Goal: Information Seeking & Learning: Learn about a topic

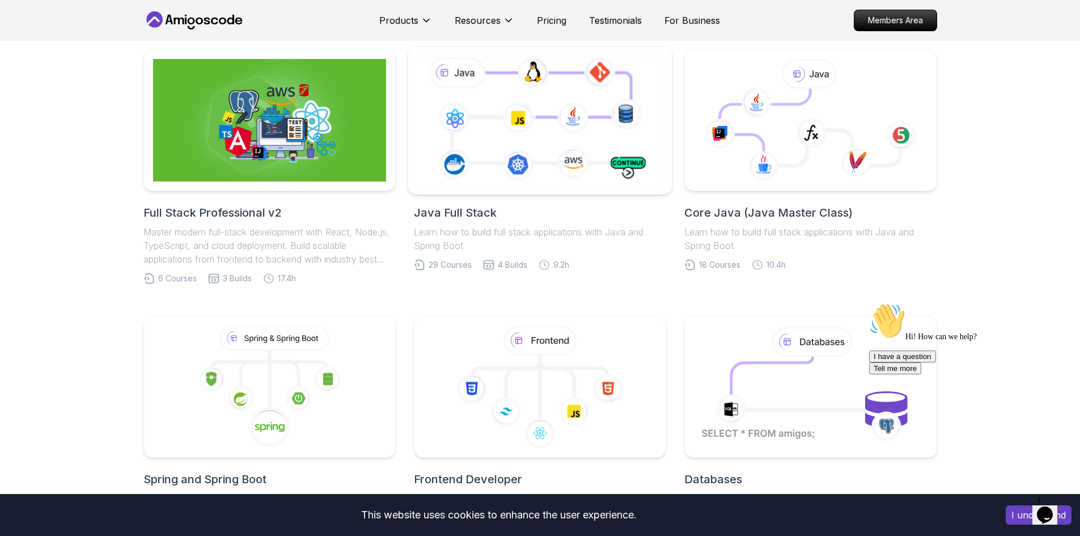
scroll to position [227, 0]
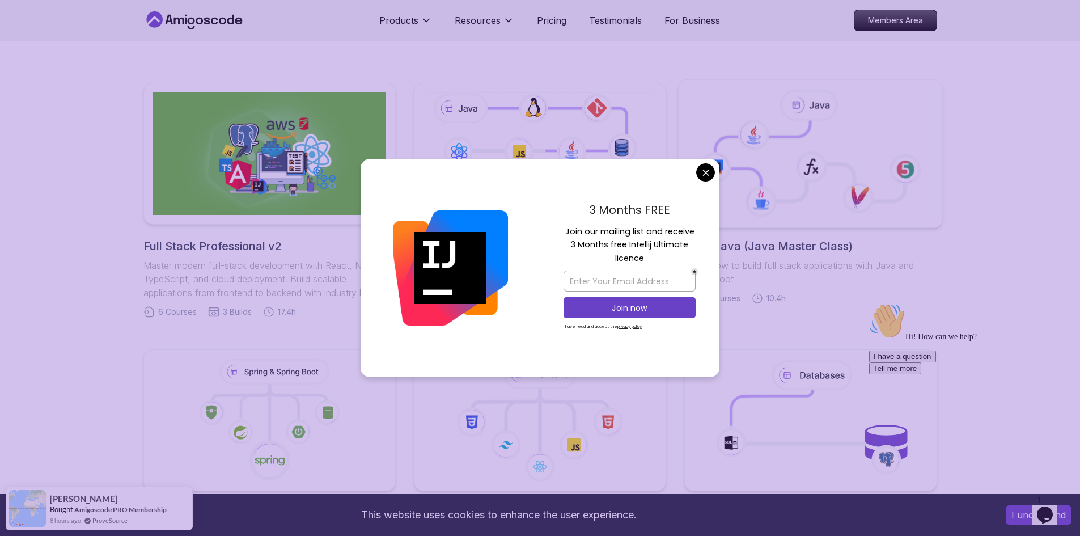
drag, startPoint x: 705, startPoint y: 171, endPoint x: 687, endPoint y: 181, distance: 20.8
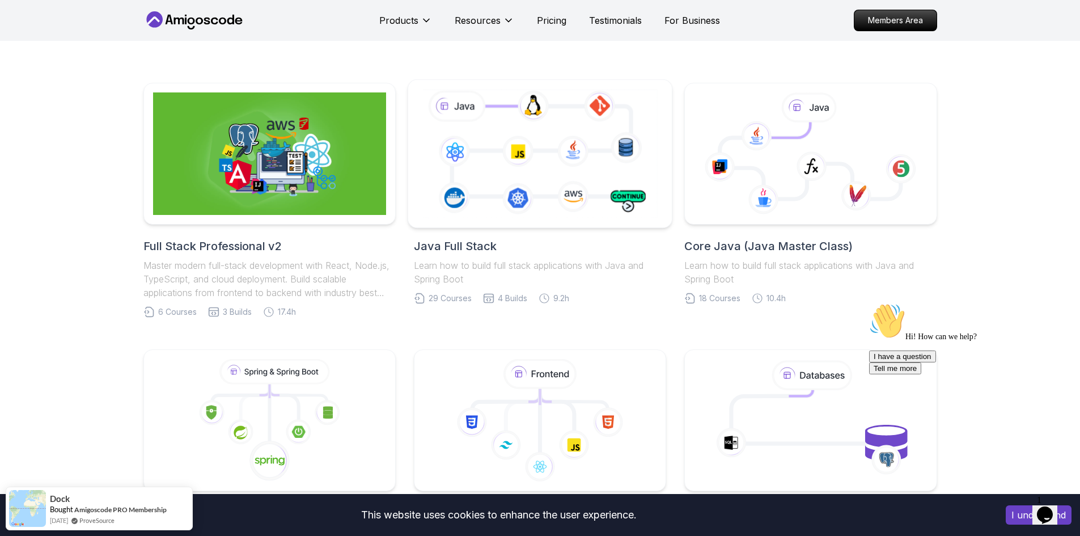
click at [492, 197] on icon at bounding box center [540, 153] width 240 height 133
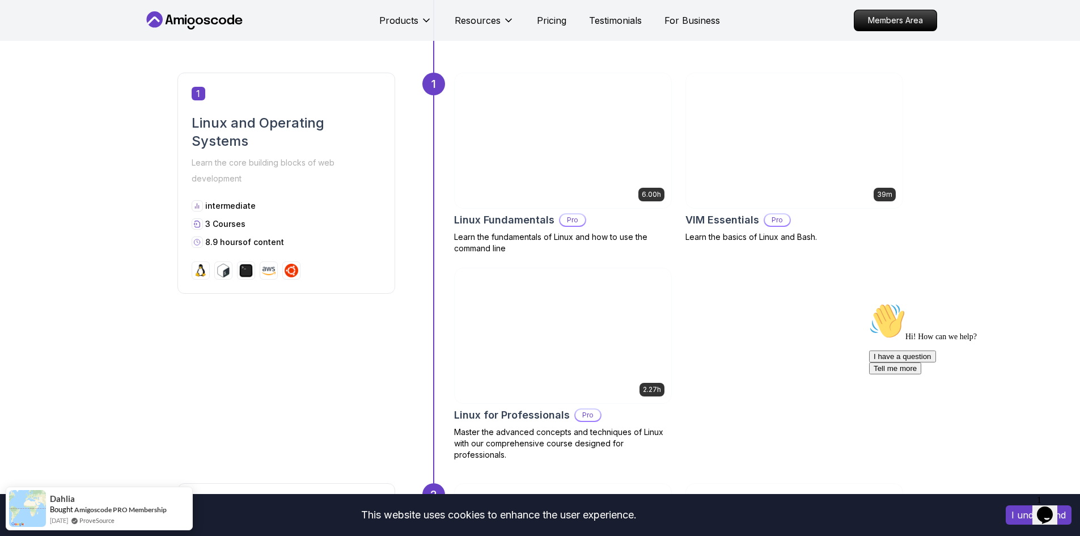
scroll to position [454, 0]
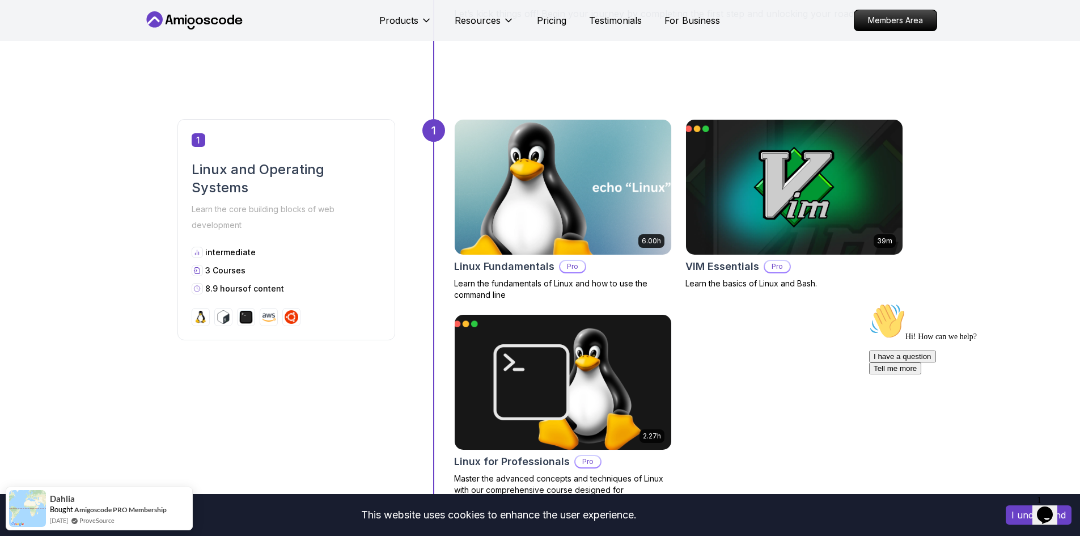
click at [629, 221] on img at bounding box center [562, 187] width 227 height 142
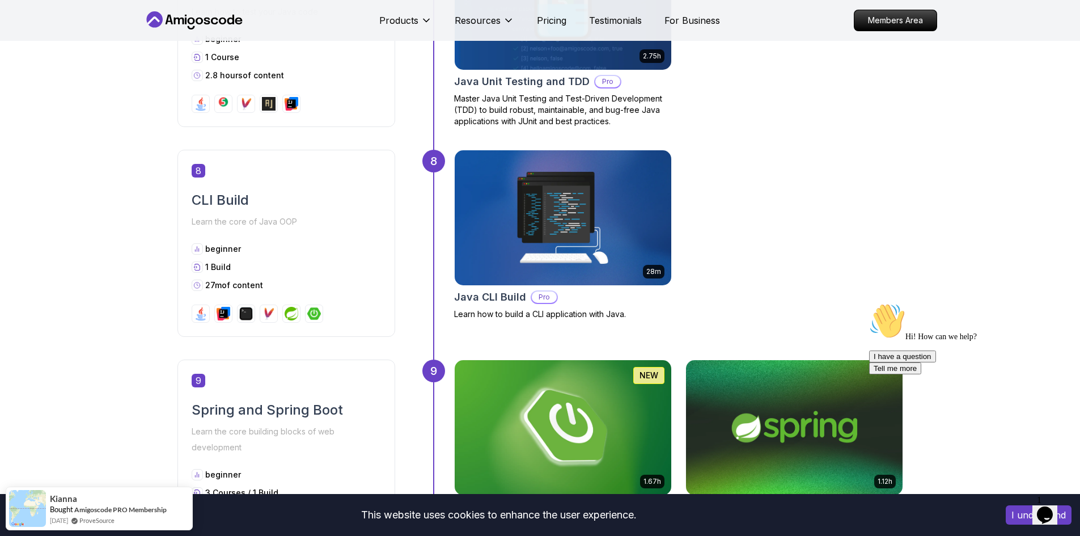
scroll to position [1601, 0]
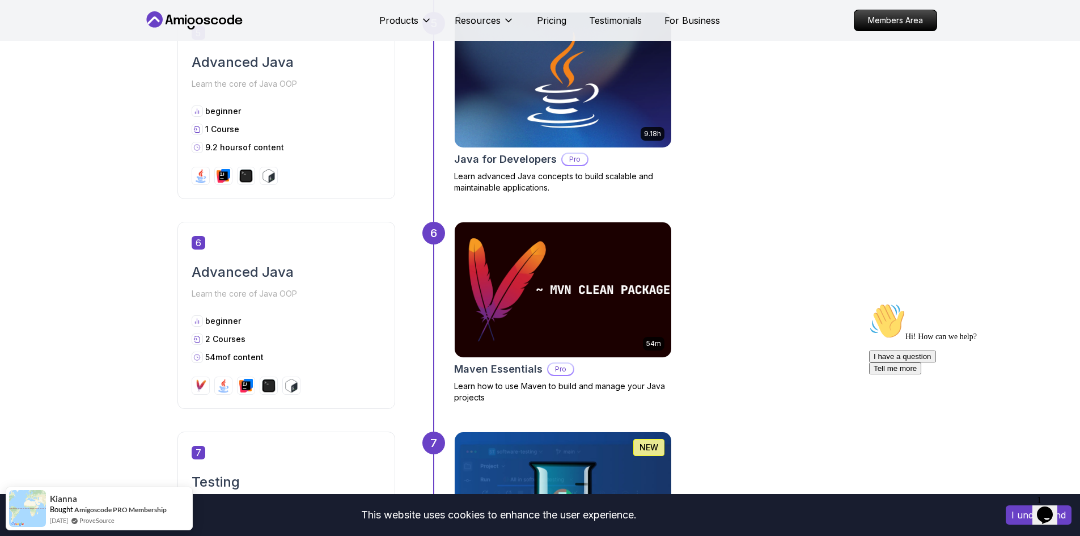
drag, startPoint x: 943, startPoint y: 261, endPoint x: 1762, endPoint y: 332, distance: 822.1
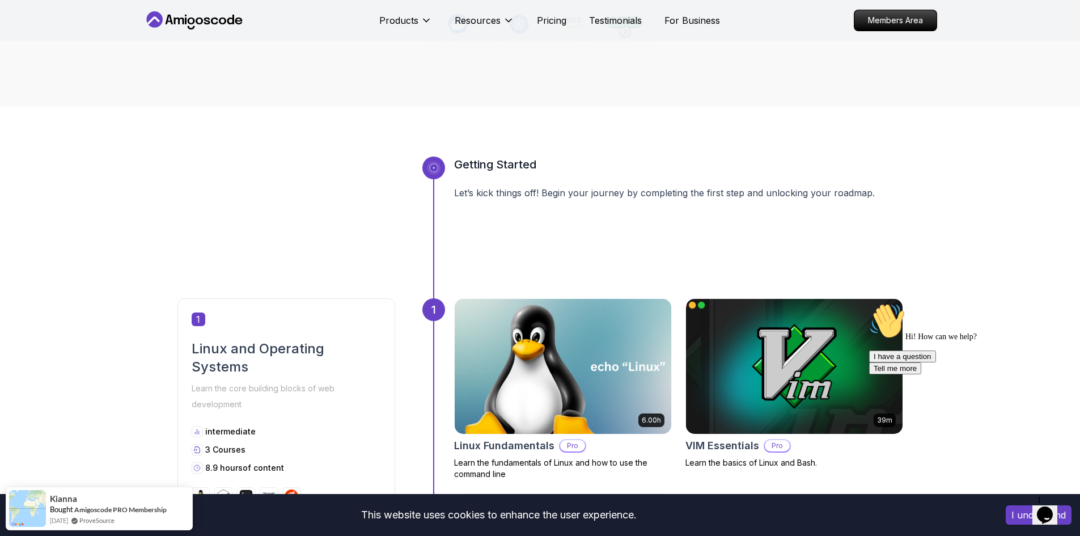
scroll to position [284, 0]
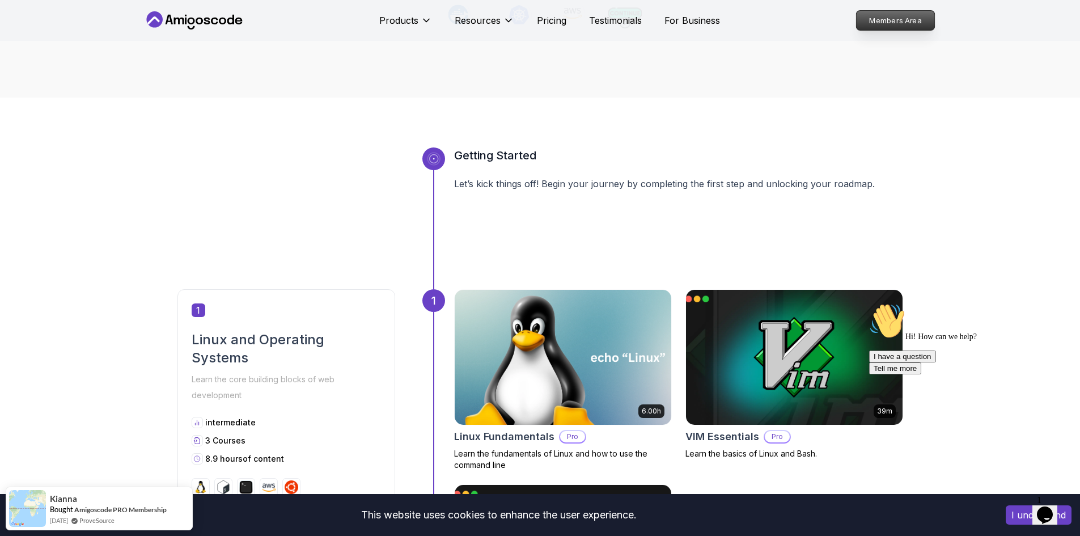
click at [886, 26] on p "Members Area" at bounding box center [895, 20] width 78 height 19
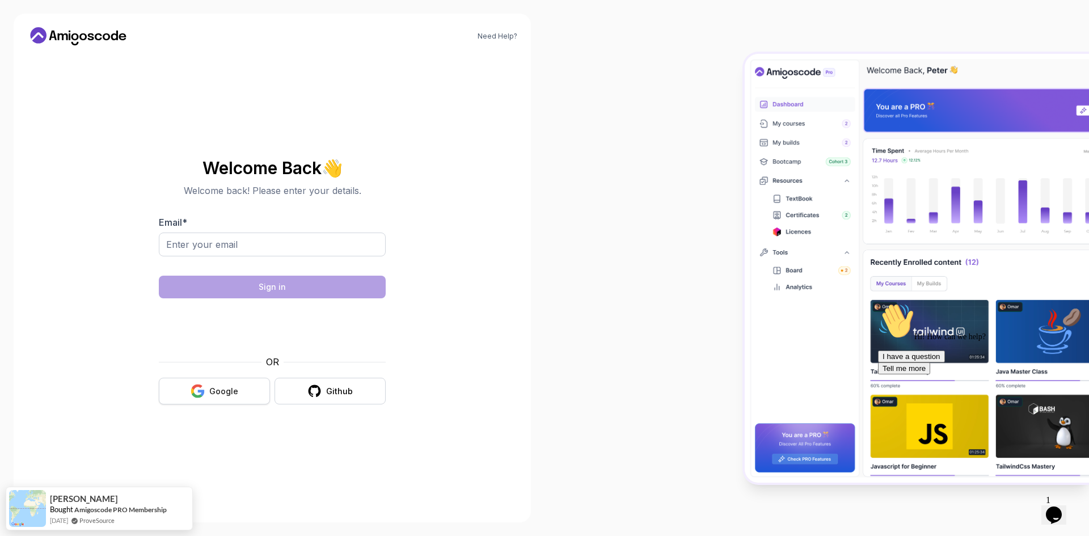
click at [223, 387] on div "Google" at bounding box center [223, 391] width 29 height 11
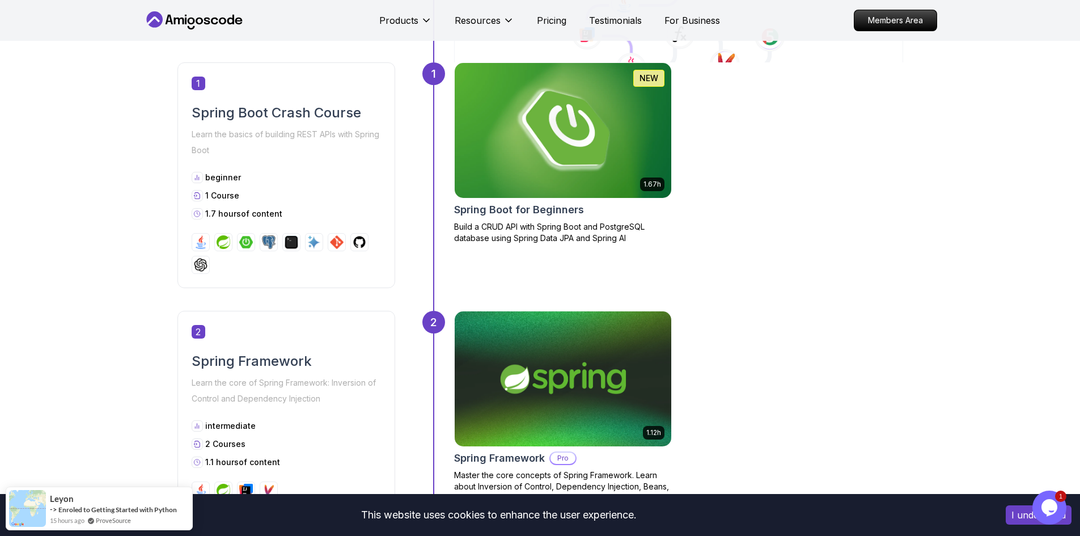
scroll to position [397, 0]
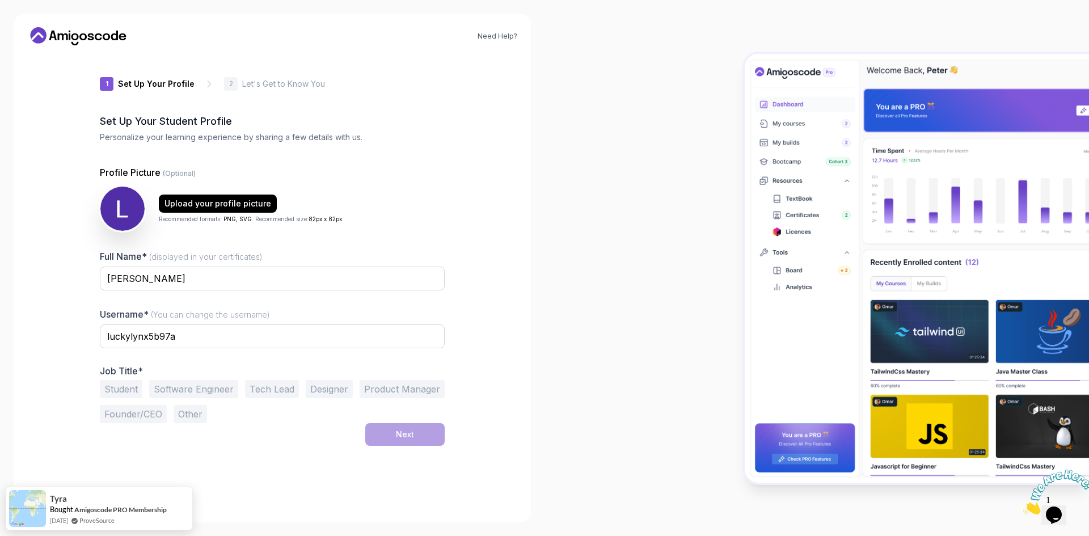
click at [244, 251] on label "Full Name* (displayed in your certificates)" at bounding box center [181, 256] width 163 height 11
click at [244, 267] on input "Lucas Carneiro" at bounding box center [272, 279] width 345 height 24
click at [228, 279] on input "Lucas Carneiro" at bounding box center [272, 279] width 345 height 24
drag, startPoint x: 212, startPoint y: 336, endPoint x: 0, endPoint y: 309, distance: 213.9
click at [11, 318] on div "Need Help? 1 Set Up Your Profile 1 Set Up Your Profile 2 Let's Get to Know You …" at bounding box center [272, 268] width 544 height 536
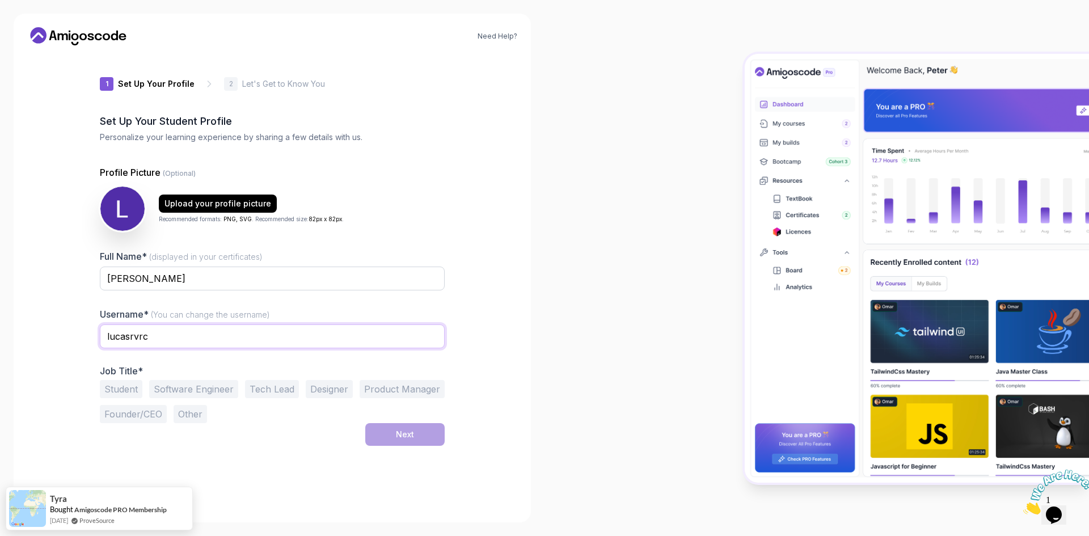
type input "lucasrvrc"
click at [22, 244] on div "Need Help? 1 Set Up Your Profile 1 Set Up Your Profile 2 Let's Get to Know You …" at bounding box center [272, 268] width 517 height 509
click at [372, 229] on div "Upload your profile picture Recommended formats: PNG, SVG . Recommended size: 8…" at bounding box center [272, 208] width 345 height 45
click at [135, 386] on button "Student" at bounding box center [121, 389] width 43 height 18
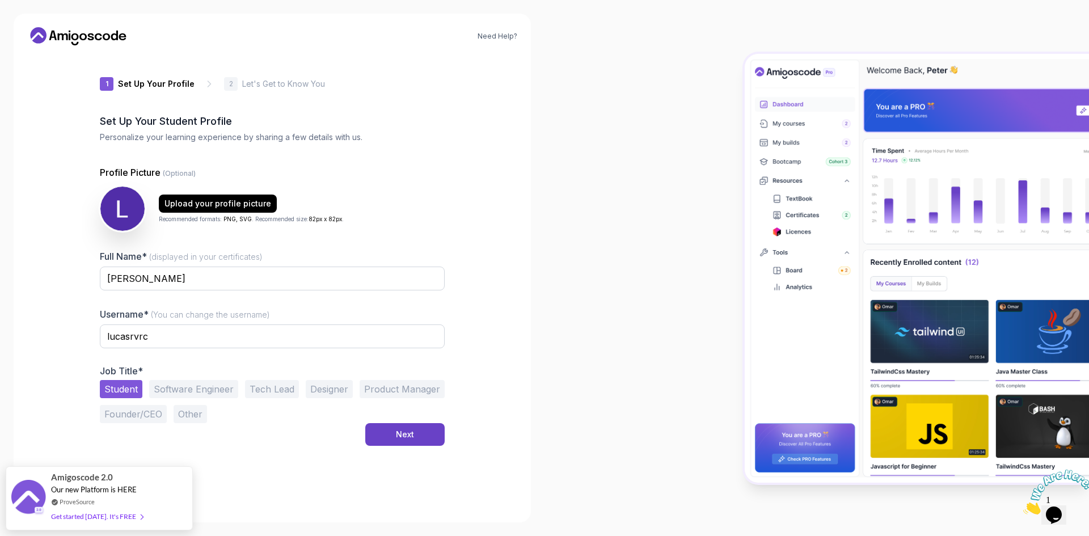
click at [181, 385] on button "Software Engineer" at bounding box center [193, 389] width 89 height 18
click at [115, 382] on button "Student" at bounding box center [121, 389] width 43 height 18
click at [381, 433] on button "Next" at bounding box center [404, 434] width 79 height 23
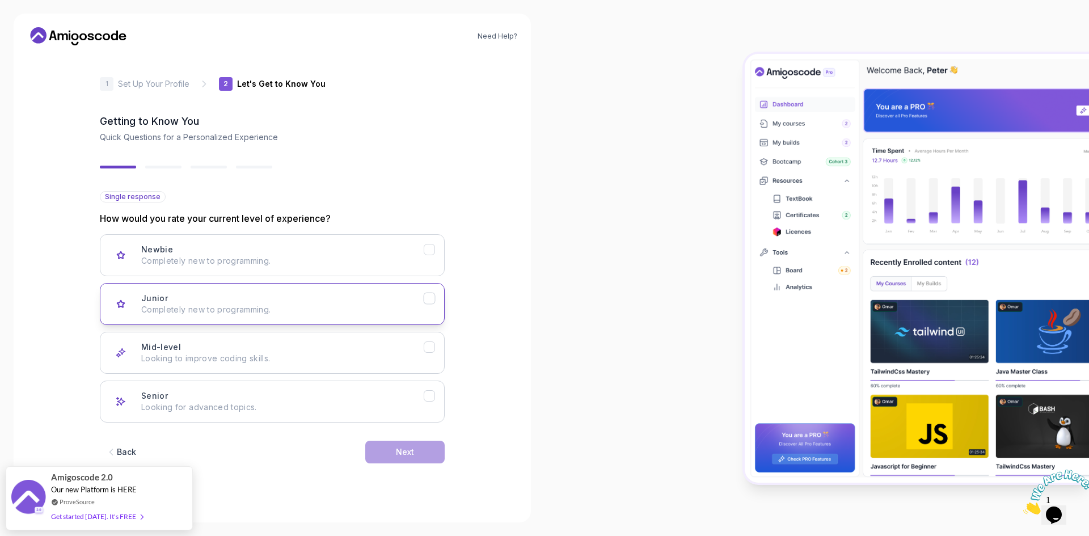
click at [306, 305] on p "Completely new to programming." at bounding box center [282, 309] width 282 height 11
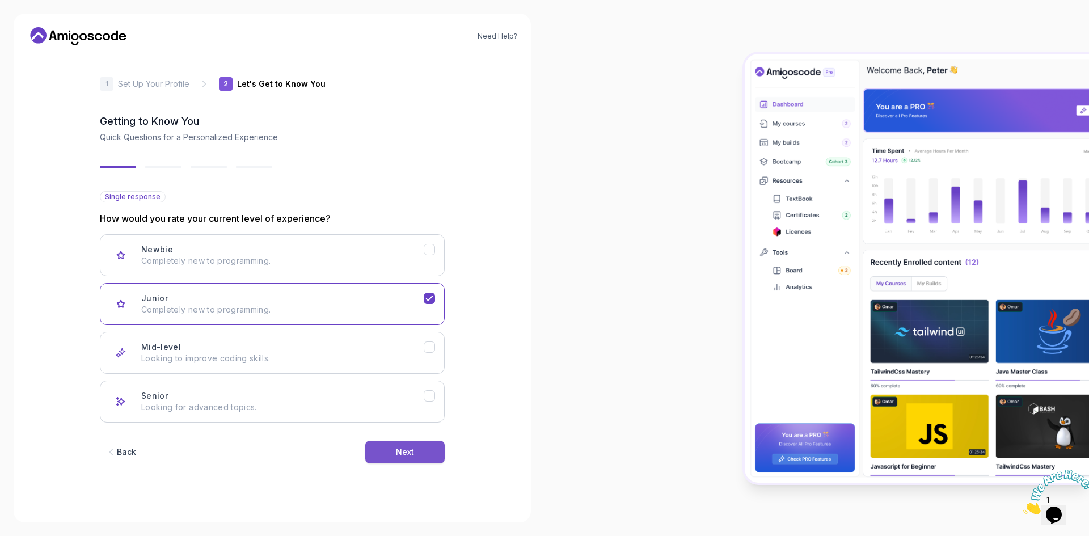
click at [382, 446] on button "Next" at bounding box center [404, 452] width 79 height 23
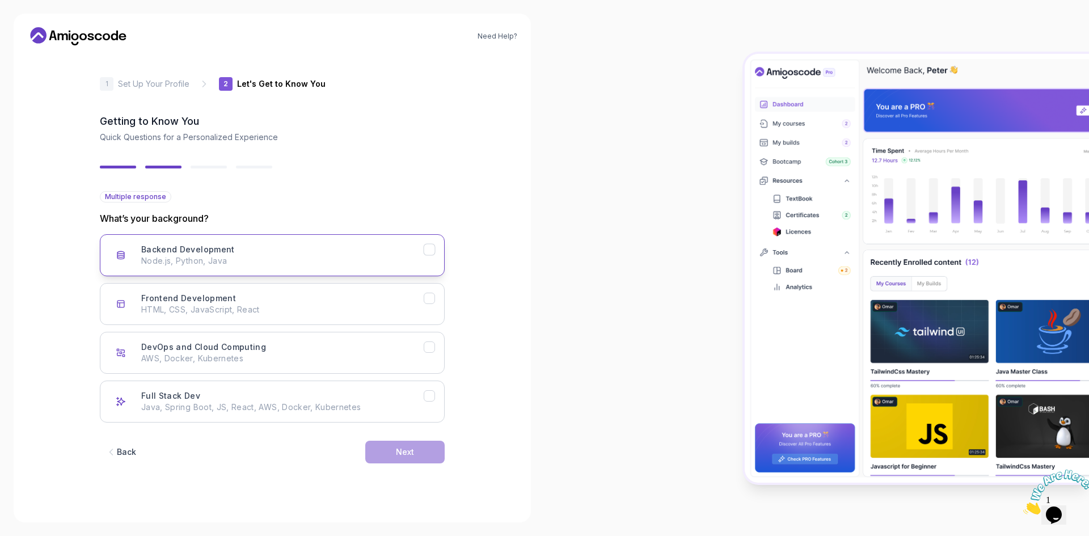
click at [256, 275] on button "Backend Development Node.js, Python, Java" at bounding box center [272, 255] width 345 height 42
click at [415, 453] on button "Next" at bounding box center [404, 452] width 79 height 23
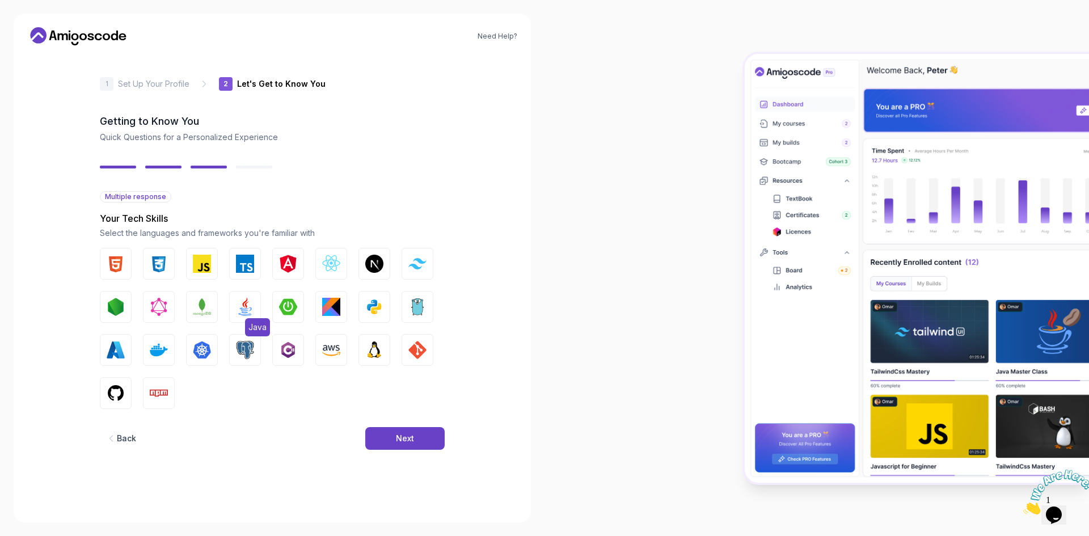
click at [248, 305] on img "button" at bounding box center [245, 307] width 18 height 18
click at [369, 303] on img "button" at bounding box center [374, 307] width 18 height 18
click at [204, 265] on img "button" at bounding box center [202, 264] width 18 height 18
click at [373, 432] on button "Next" at bounding box center [404, 438] width 79 height 23
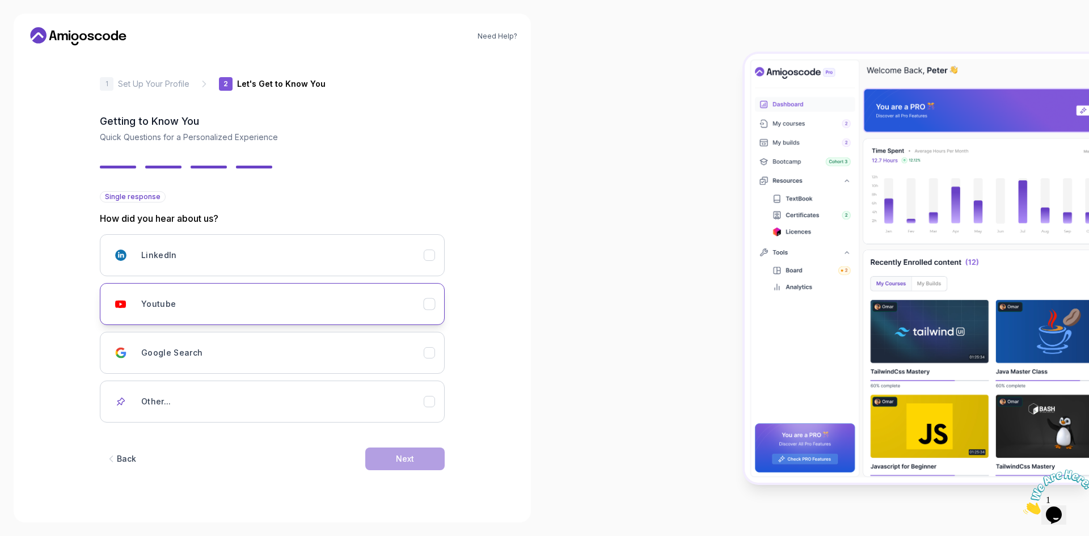
click at [223, 312] on div "Youtube" at bounding box center [282, 304] width 282 height 23
click at [402, 453] on div "Next" at bounding box center [405, 458] width 18 height 11
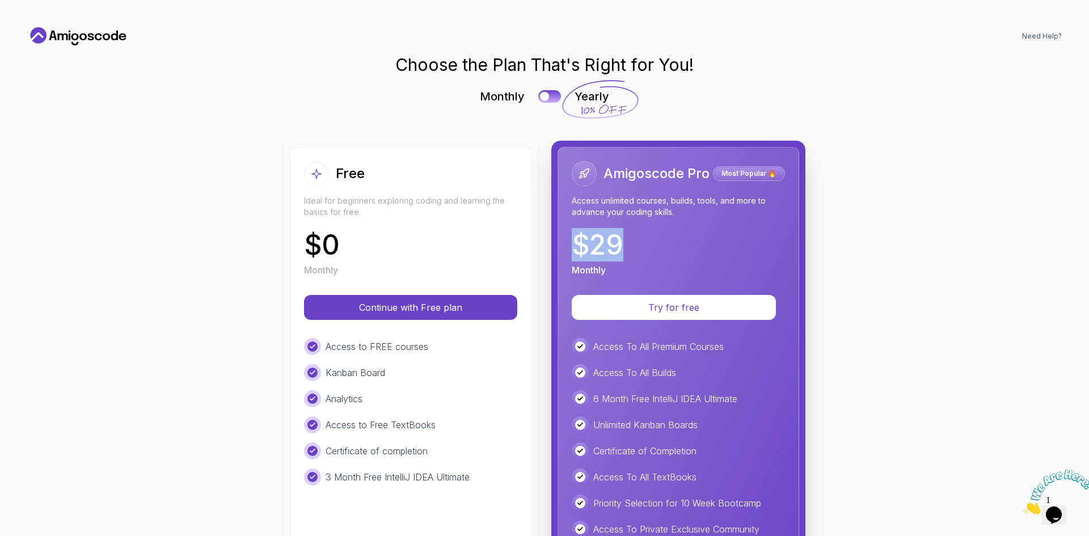
drag, startPoint x: 636, startPoint y: 250, endPoint x: 565, endPoint y: 250, distance: 70.9
click at [565, 250] on div "Amigoscode Pro Most Popular 🔥 Access unlimited courses, builds, tools, and more…" at bounding box center [679, 414] width 242 height 535
click at [655, 252] on div "$ 29 Monthly" at bounding box center [678, 253] width 213 height 45
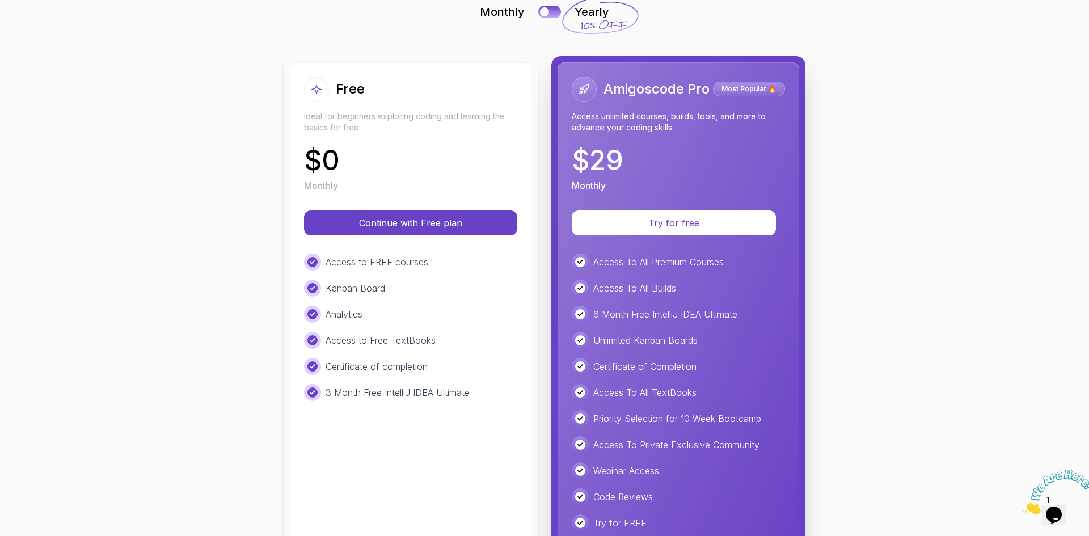
scroll to position [57, 0]
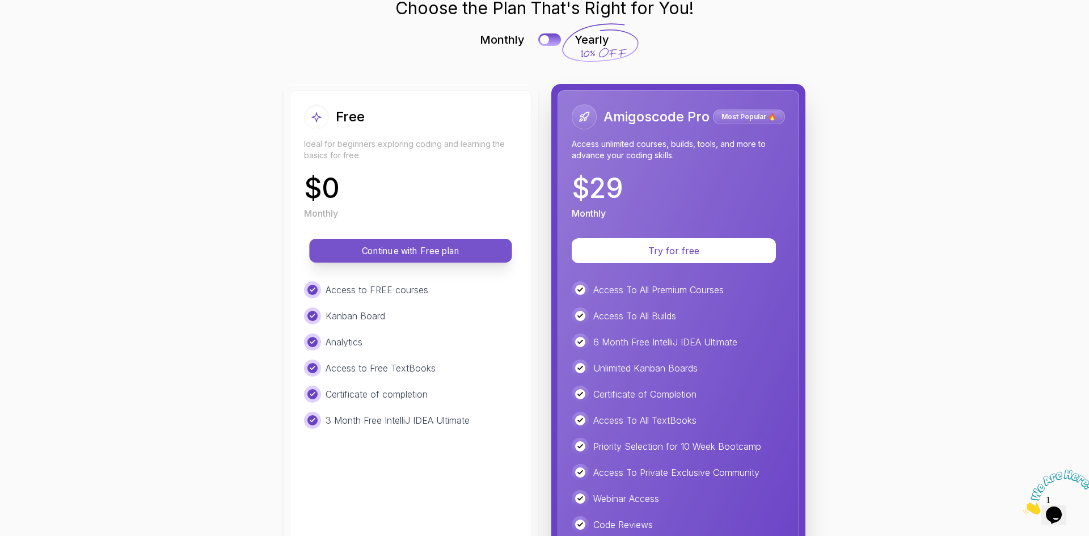
click at [450, 256] on p "Continue with Free plan" at bounding box center [410, 250] width 177 height 13
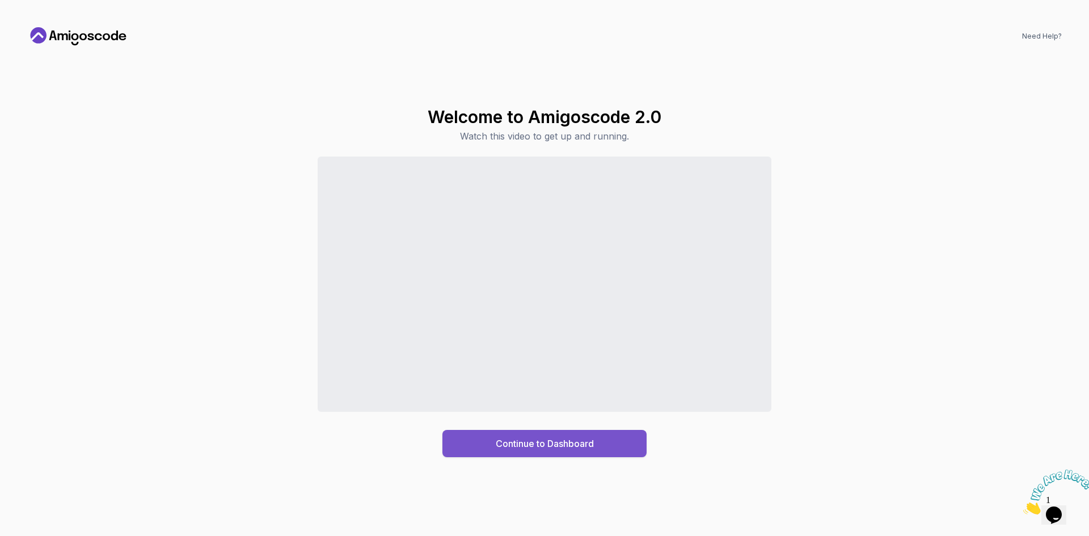
click at [608, 449] on button "Continue to Dashboard" at bounding box center [544, 443] width 204 height 27
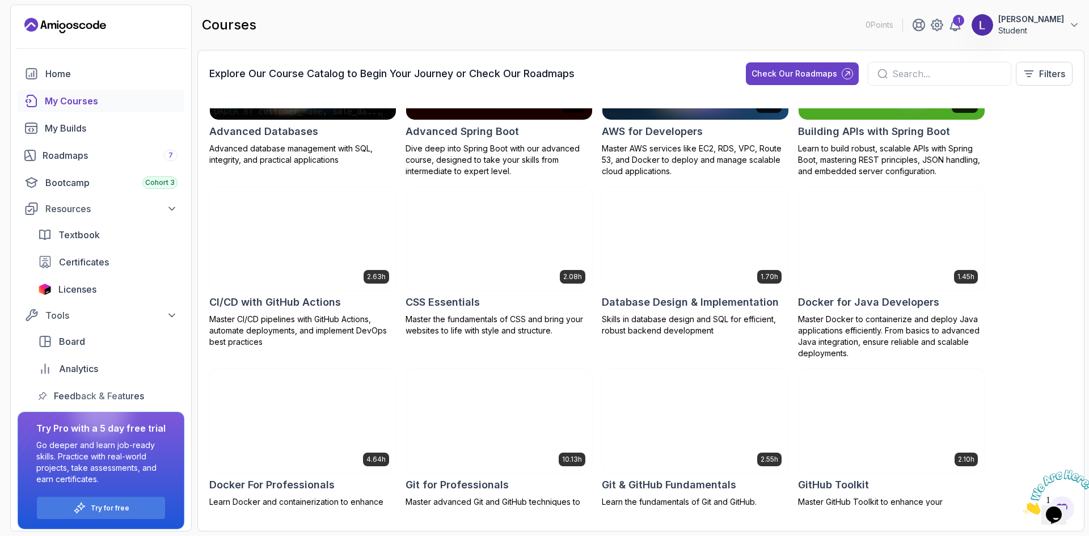
scroll to position [113, 0]
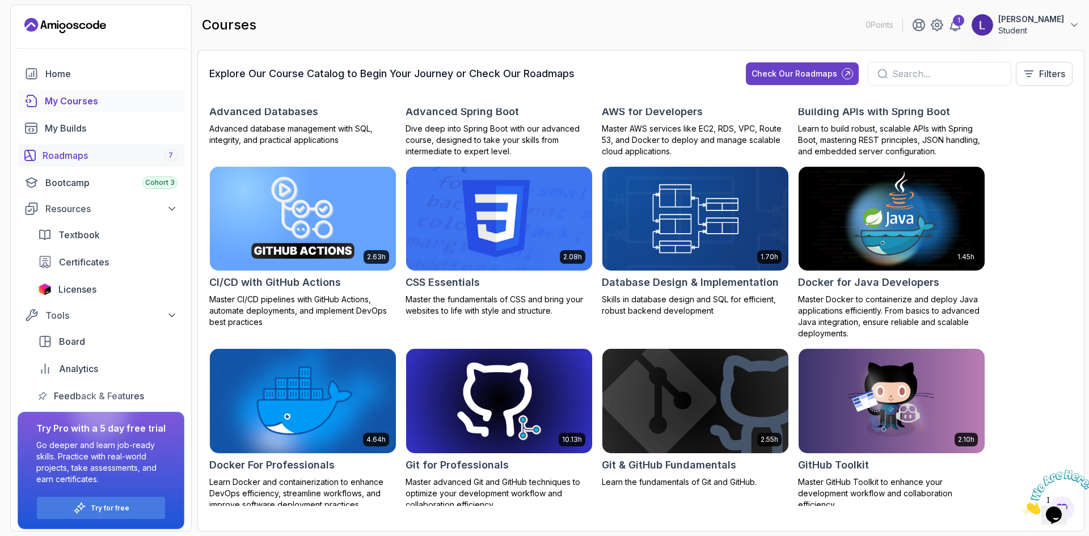
click at [112, 148] on link "Roadmaps 7" at bounding box center [101, 155] width 167 height 23
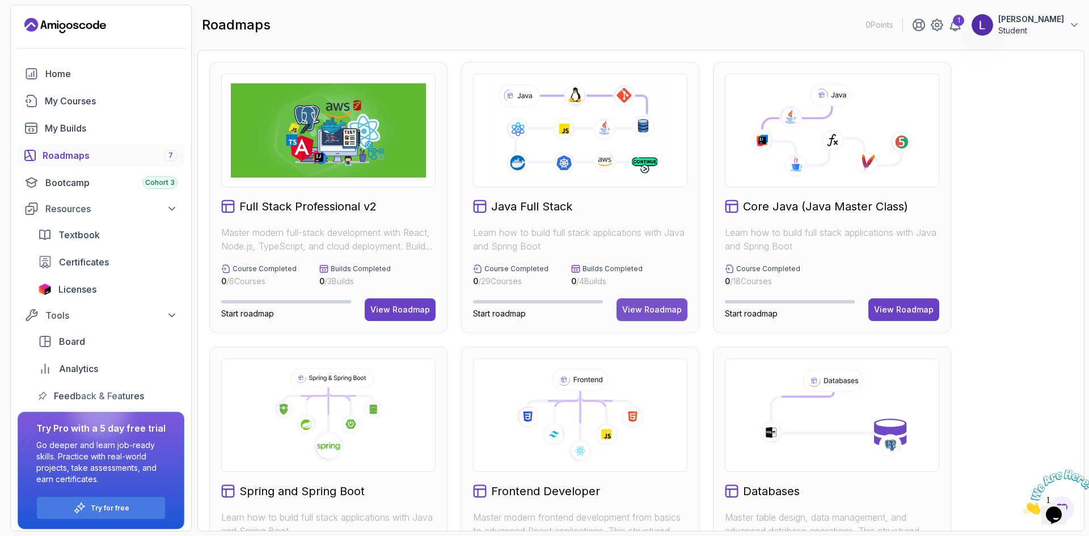
click at [673, 311] on div "View Roadmap" at bounding box center [652, 309] width 60 height 11
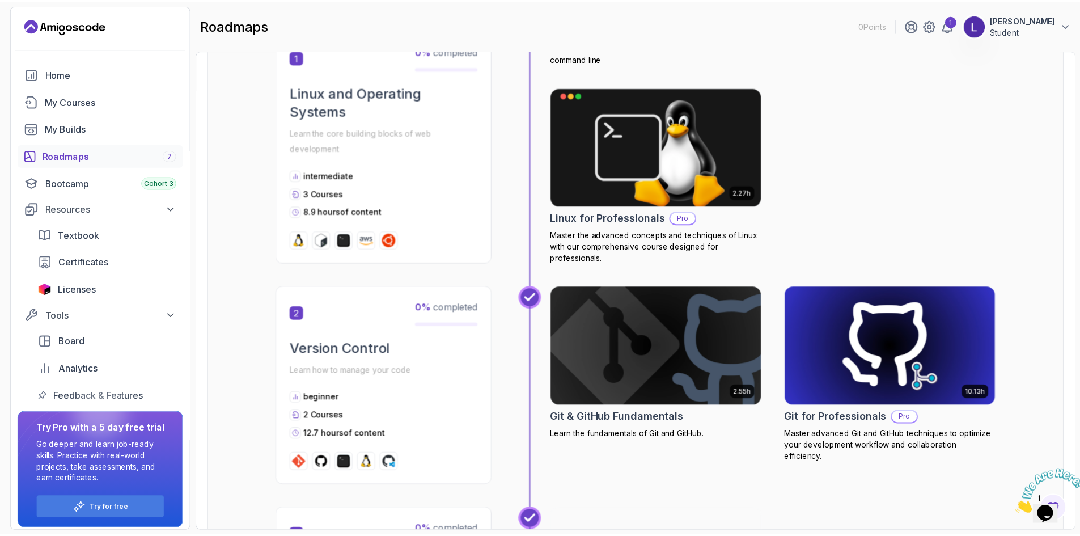
scroll to position [397, 0]
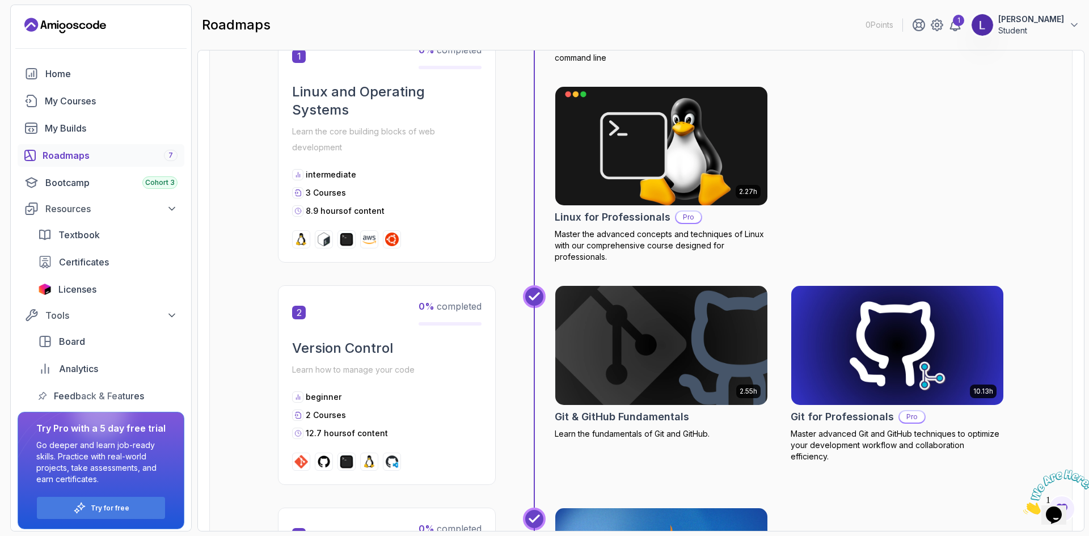
click at [735, 313] on img at bounding box center [661, 345] width 223 height 125
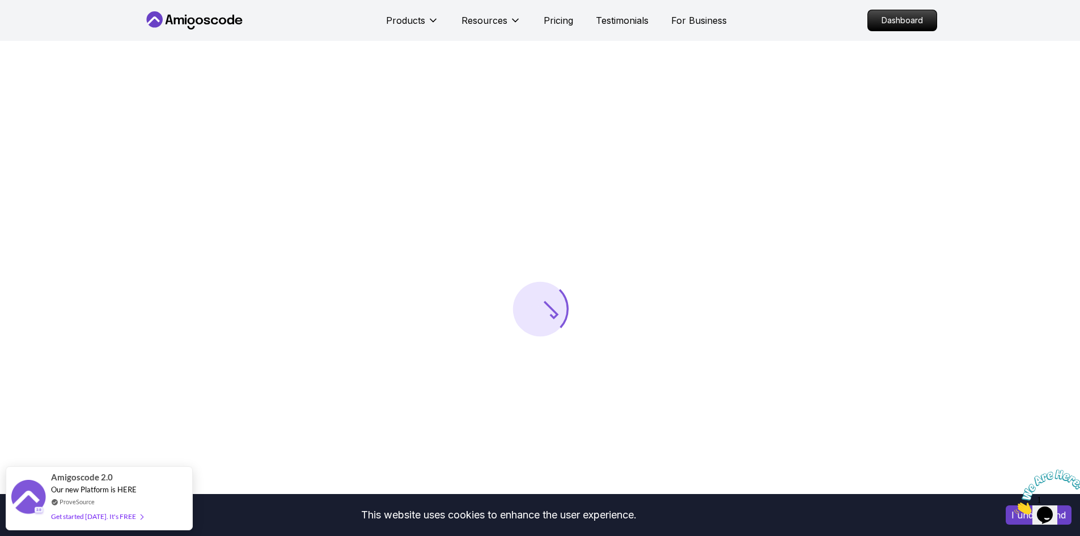
click at [1015, 506] on icon "Close" at bounding box center [1015, 511] width 0 height 10
click at [1008, 509] on button "I understand" at bounding box center [1039, 514] width 66 height 19
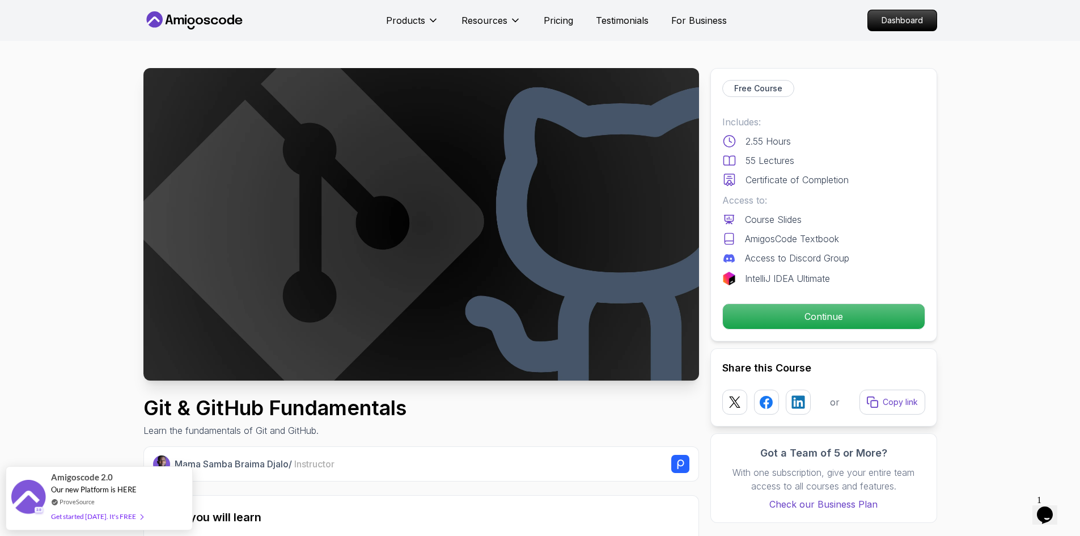
drag, startPoint x: 79, startPoint y: 303, endPoint x: 107, endPoint y: 77, distance: 228.6
click at [383, 193] on img at bounding box center [421, 224] width 556 height 313
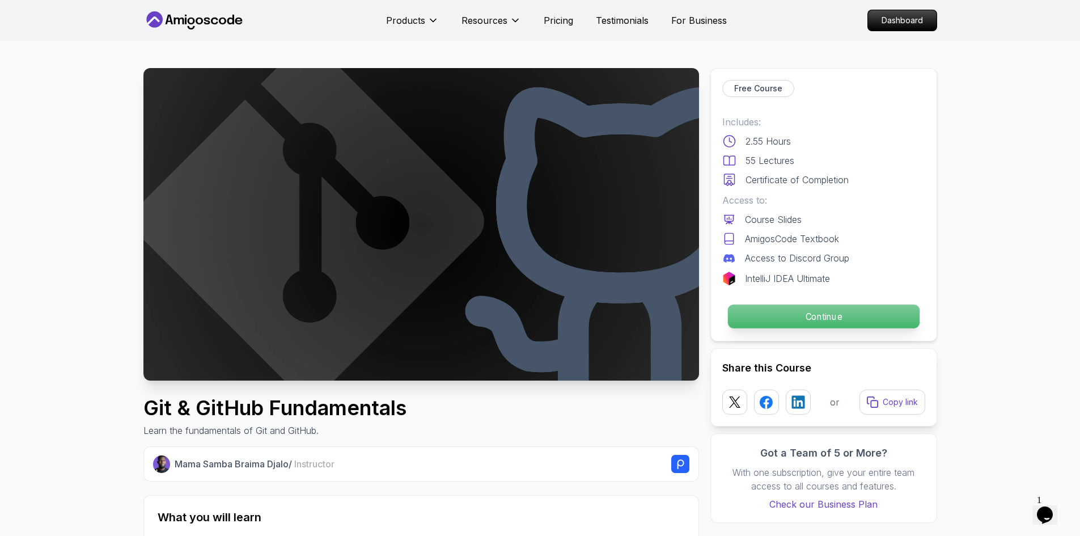
click at [773, 316] on p "Continue" at bounding box center [824, 317] width 192 height 24
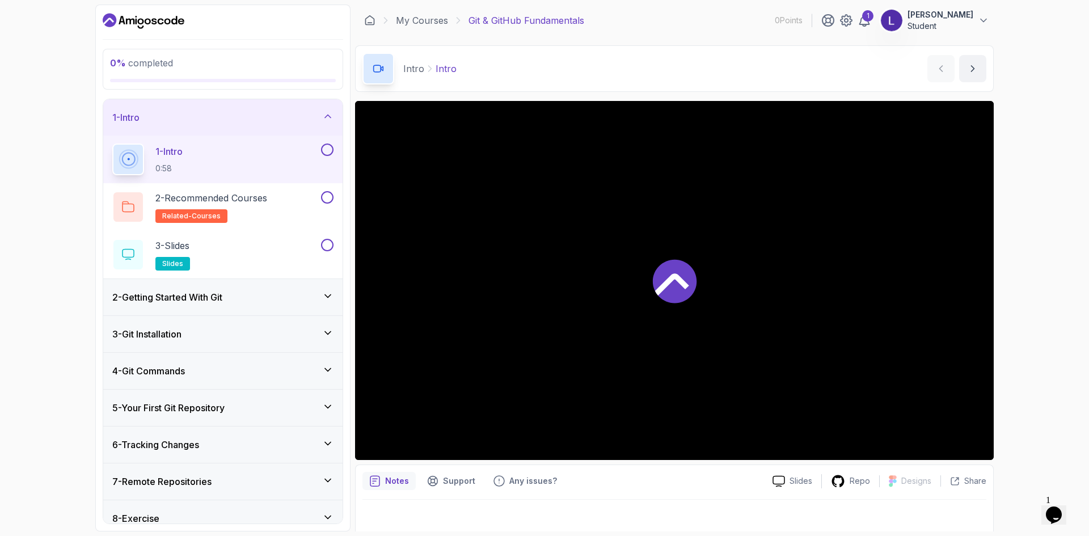
click at [572, 296] on div at bounding box center [674, 280] width 639 height 359
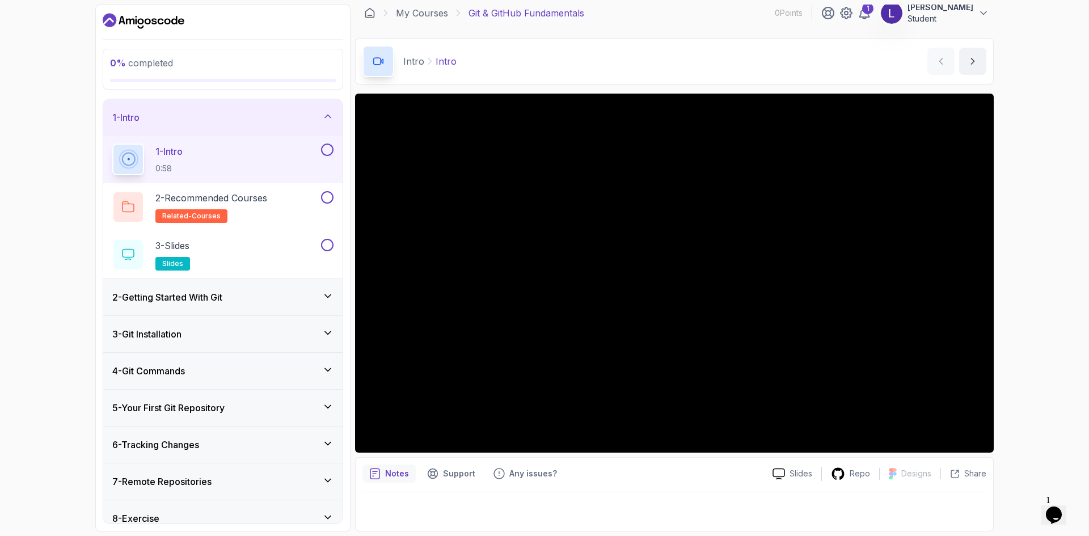
click at [1041, 335] on div "0 % completed 1 - Intro 1 - Intro 0:58 2 - Recommended Courses related-courses …" at bounding box center [544, 268] width 1089 height 536
click at [324, 197] on button at bounding box center [327, 197] width 12 height 12
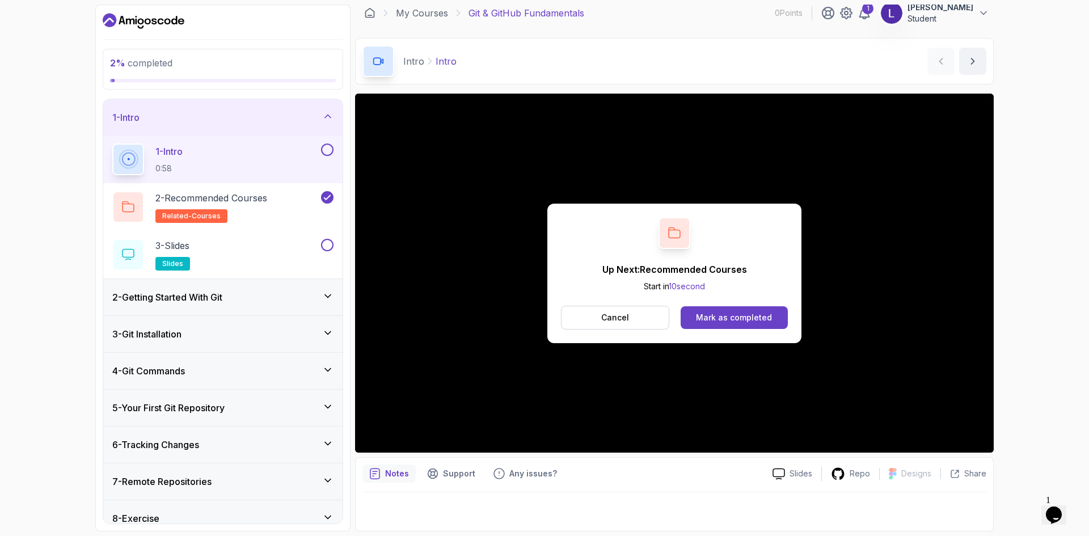
click at [324, 147] on button at bounding box center [327, 149] width 12 height 12
click at [246, 202] on p "2 - Recommended Courses" at bounding box center [211, 198] width 112 height 14
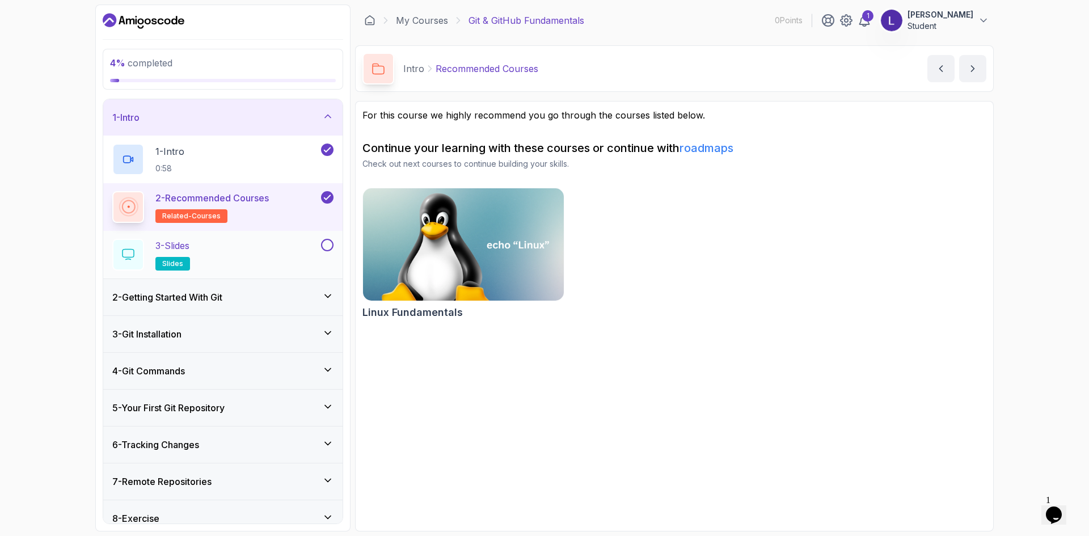
click at [243, 240] on div "3 - Slides slides" at bounding box center [215, 255] width 206 height 32
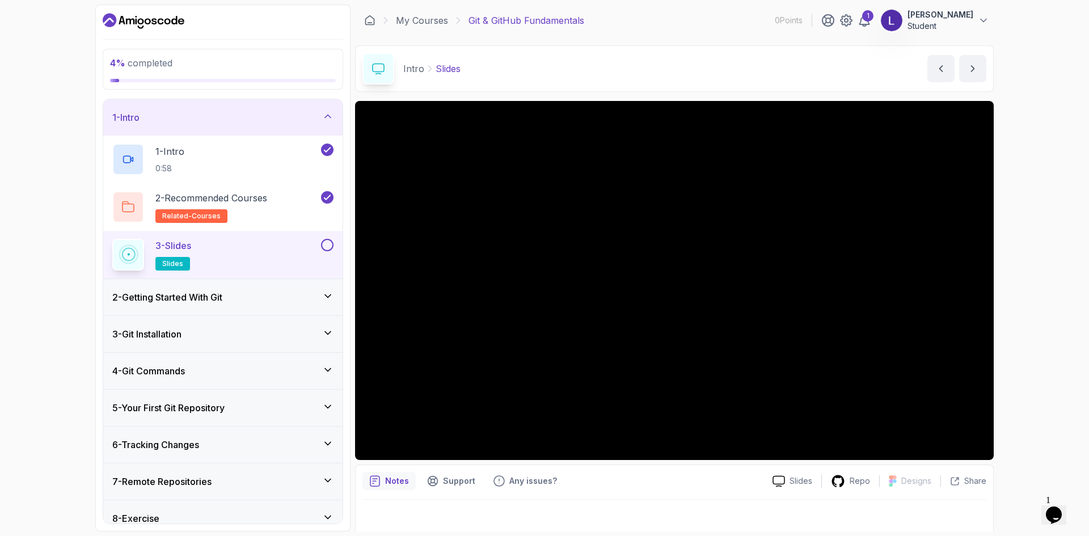
click at [322, 245] on button at bounding box center [327, 245] width 12 height 12
click at [312, 297] on div "2 - Getting Started With Git" at bounding box center [222, 297] width 221 height 14
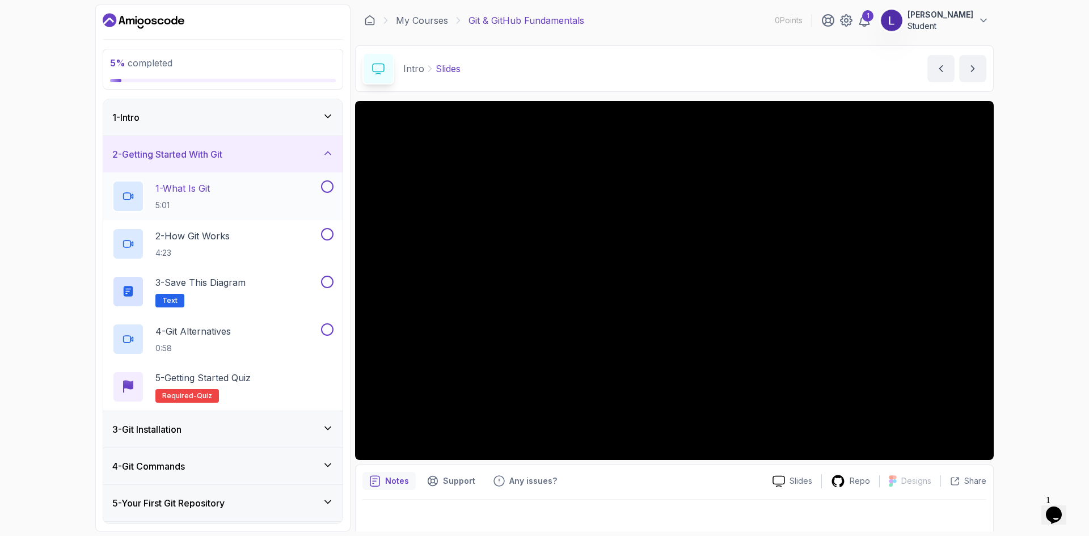
click at [235, 199] on div "1 - What Is Git 5:01" at bounding box center [215, 196] width 206 height 32
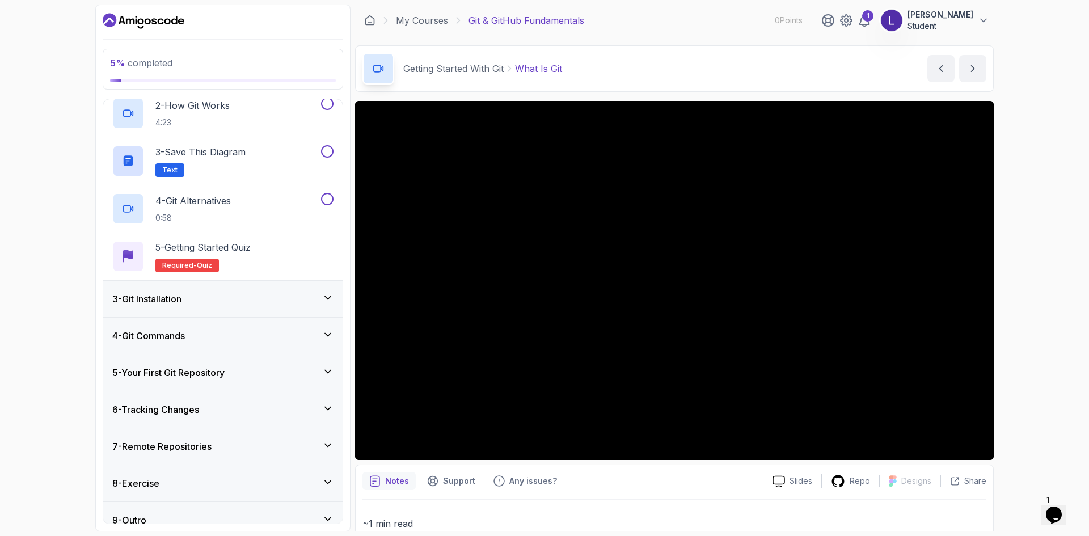
scroll to position [145, 0]
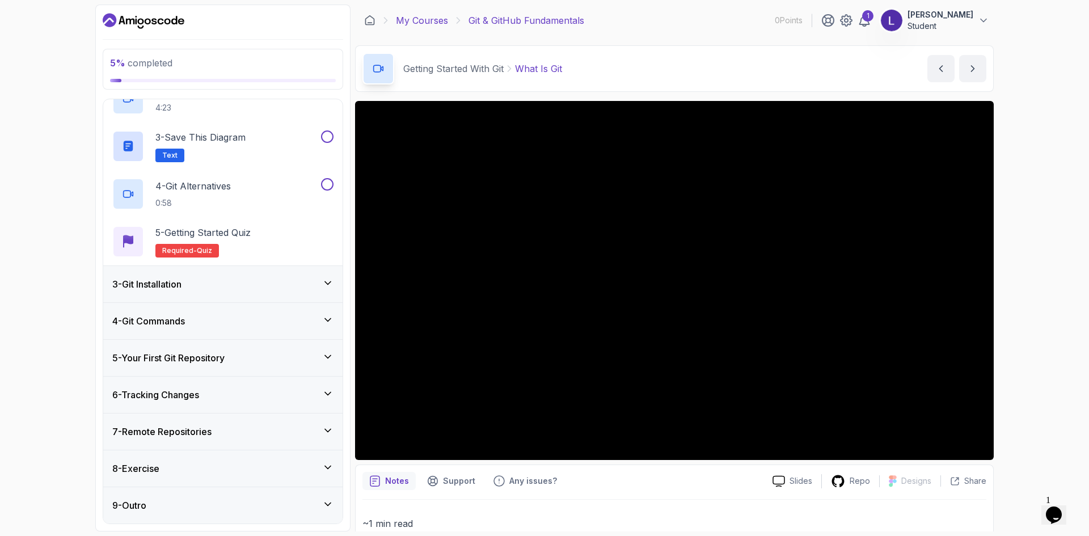
click at [430, 19] on link "My Courses" at bounding box center [422, 21] width 52 height 14
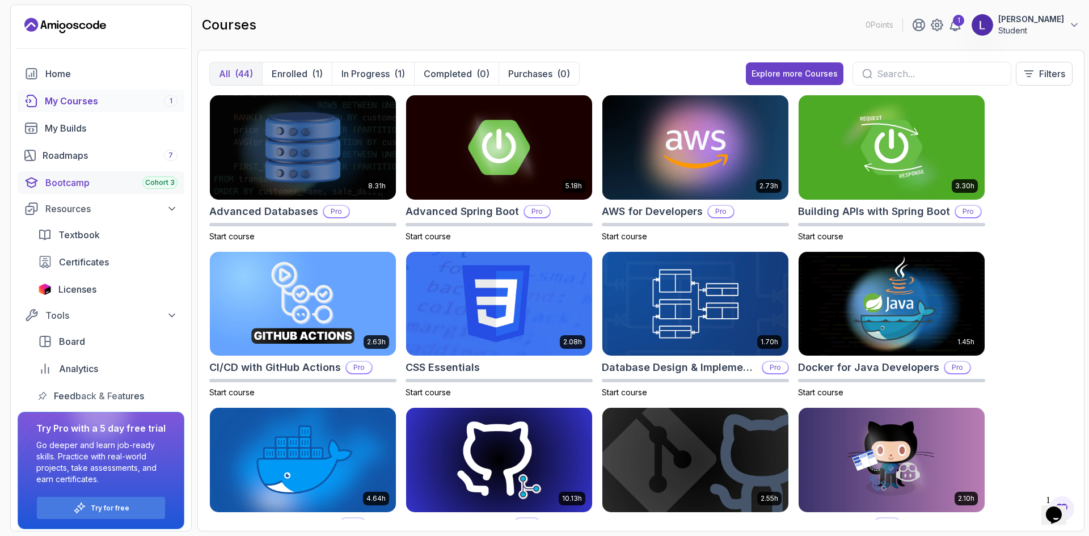
click at [89, 186] on div "Bootcamp Cohort 3" at bounding box center [111, 183] width 132 height 14
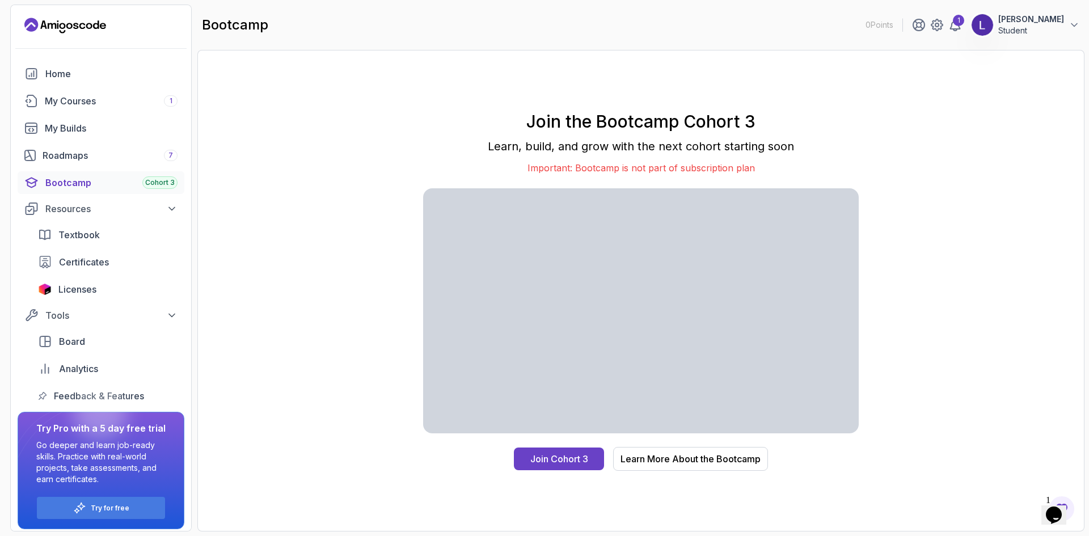
click at [92, 188] on div "Bootcamp Cohort 3" at bounding box center [111, 183] width 132 height 14
click at [90, 147] on link "Roadmaps 7" at bounding box center [101, 155] width 167 height 23
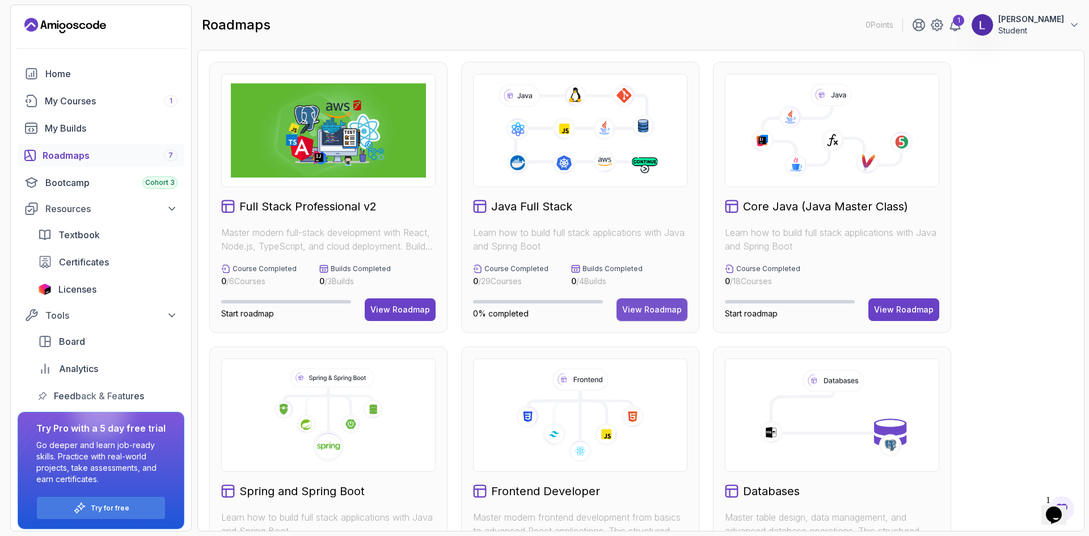
click at [671, 313] on div "View Roadmap" at bounding box center [652, 309] width 60 height 11
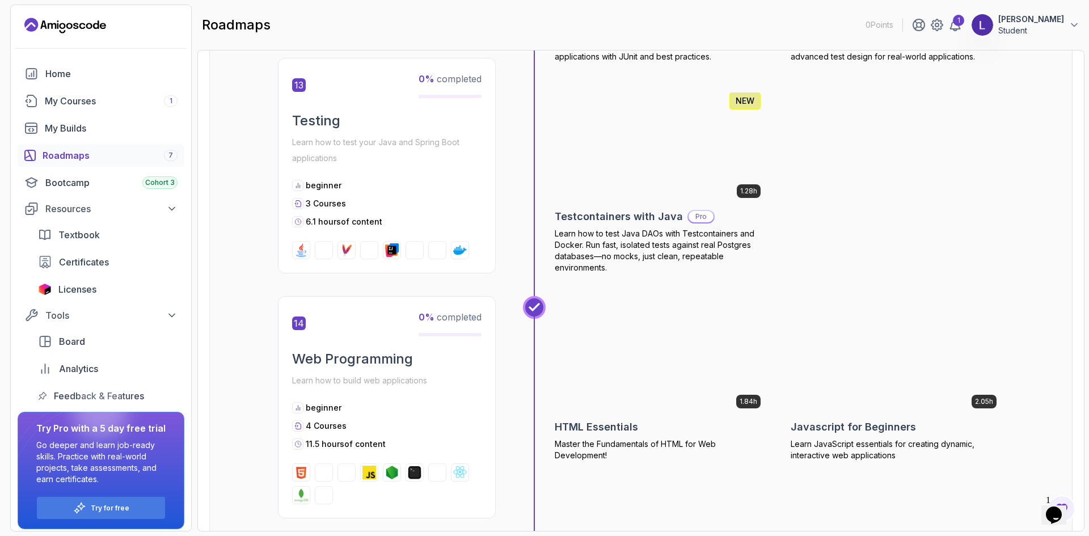
scroll to position [3522, 0]
